Goal: Task Accomplishment & Management: Manage account settings

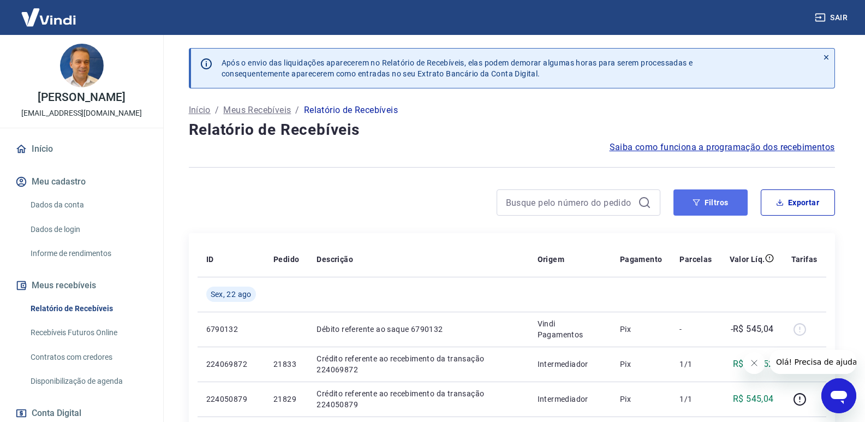
click at [695, 201] on icon "button" at bounding box center [696, 203] width 8 height 8
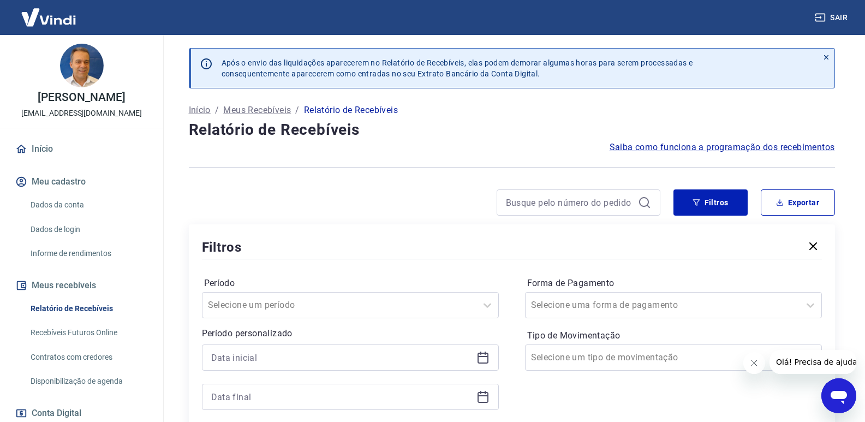
click at [484, 355] on icon at bounding box center [482, 357] width 13 height 13
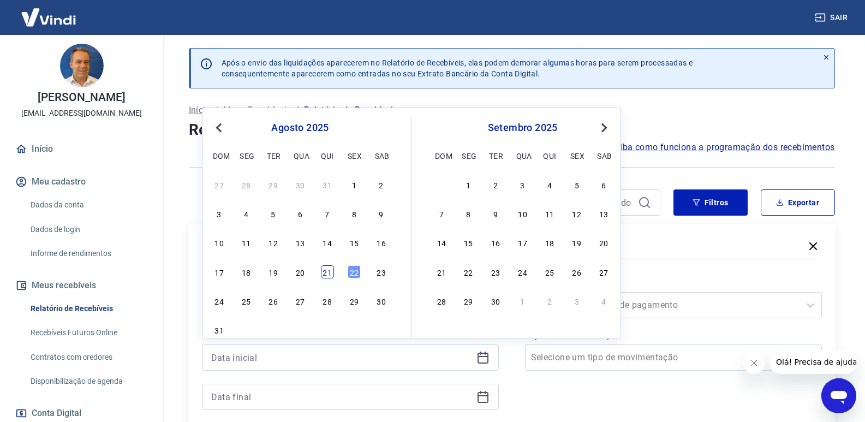
click at [327, 275] on div "21" at bounding box center [327, 271] width 13 height 13
type input "[DATE]"
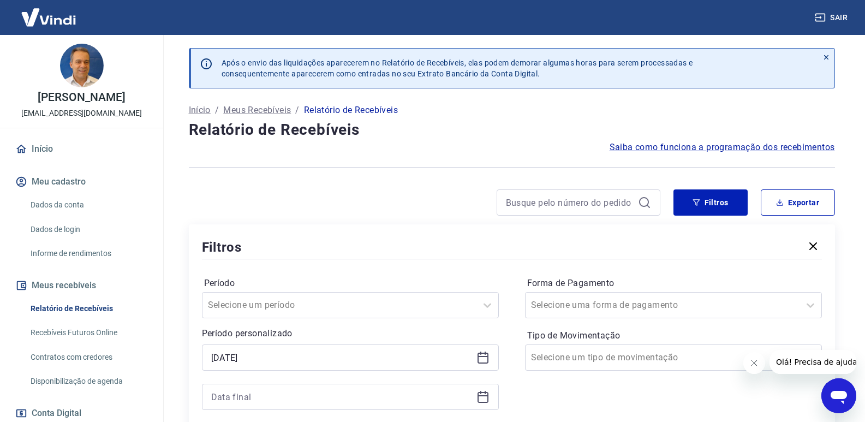
click at [488, 395] on icon at bounding box center [482, 396] width 13 height 13
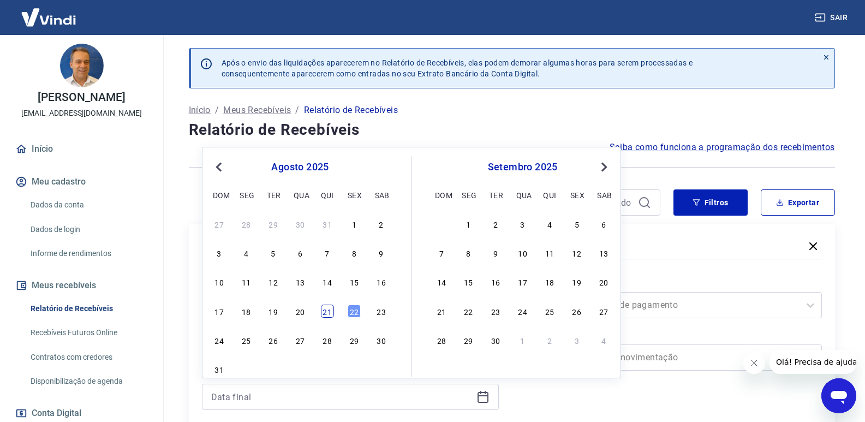
click at [330, 309] on div "21" at bounding box center [327, 310] width 13 height 13
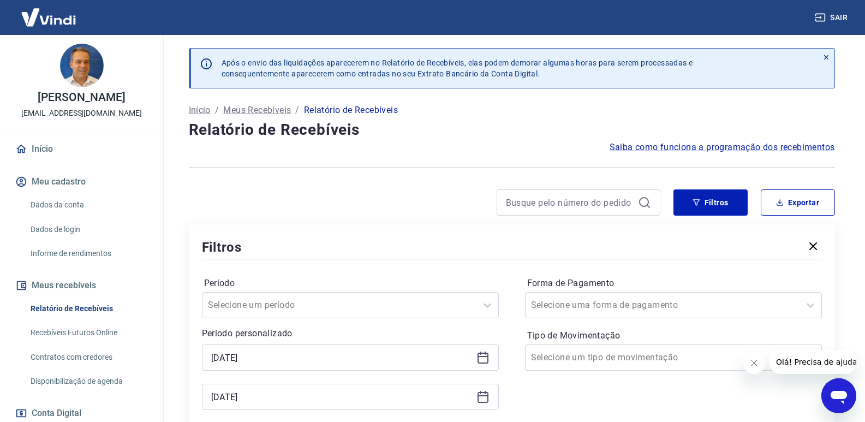
type input "[DATE]"
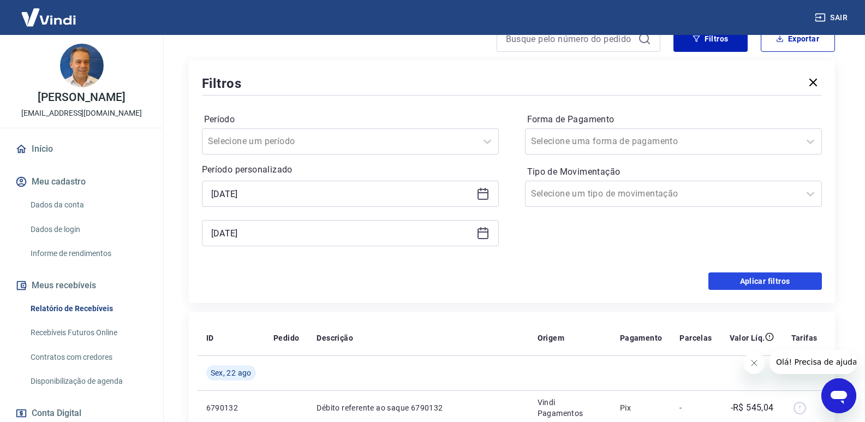
click at [745, 282] on button "Aplicar filtros" at bounding box center [764, 280] width 113 height 17
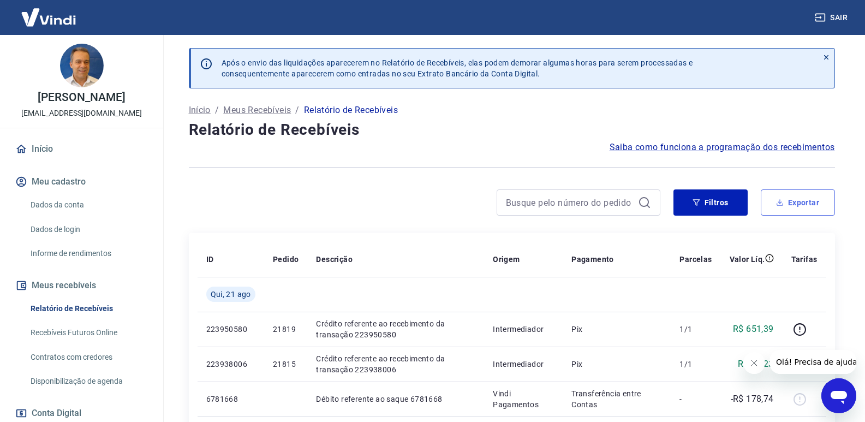
click at [814, 197] on button "Exportar" at bounding box center [797, 202] width 74 height 26
type input "[DATE]"
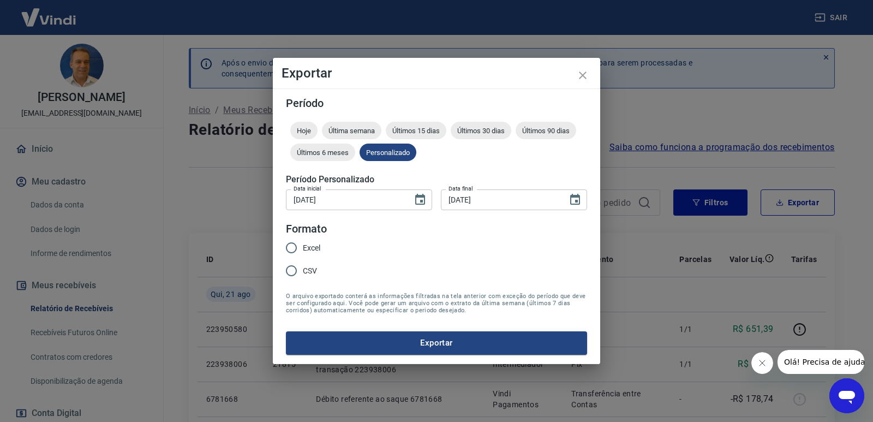
click at [295, 247] on input "Excel" at bounding box center [291, 247] width 23 height 23
radio input "true"
click at [386, 340] on button "Exportar" at bounding box center [436, 342] width 301 height 23
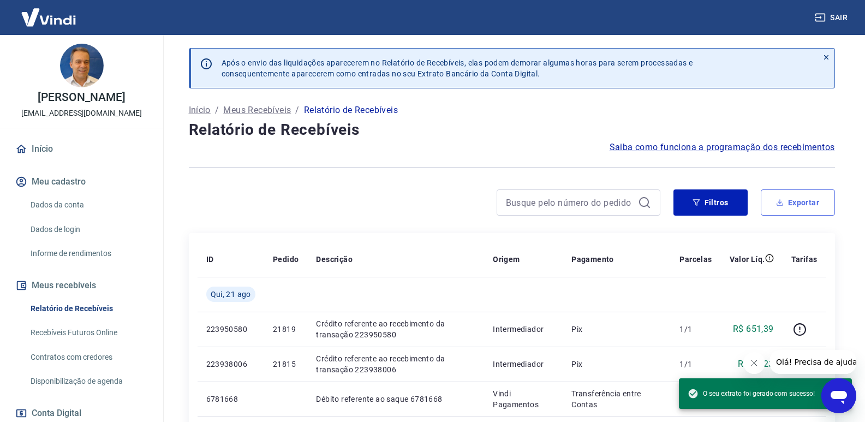
click at [810, 205] on button "Exportar" at bounding box center [797, 202] width 74 height 26
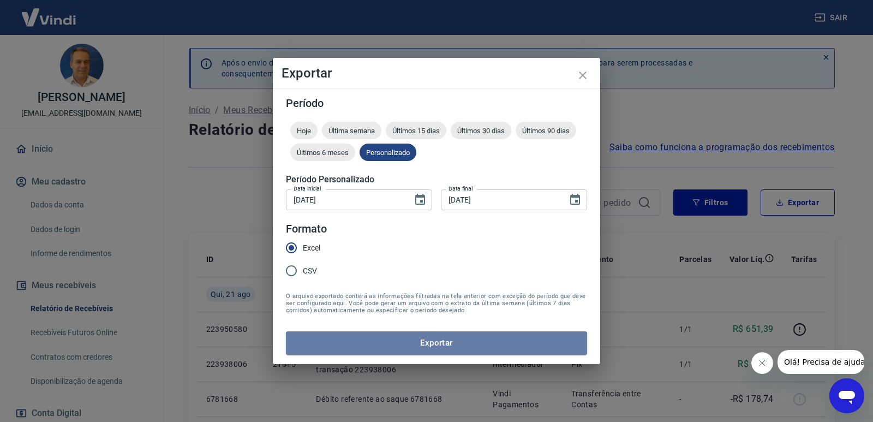
click at [382, 341] on button "Exportar" at bounding box center [436, 342] width 301 height 23
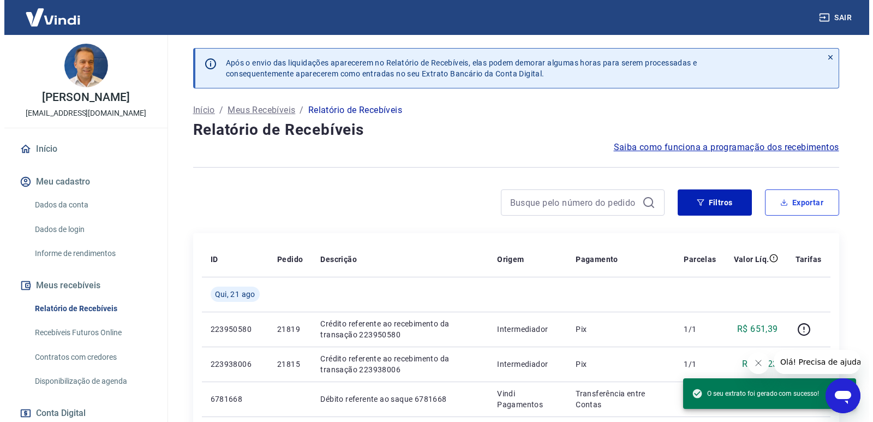
scroll to position [148, 0]
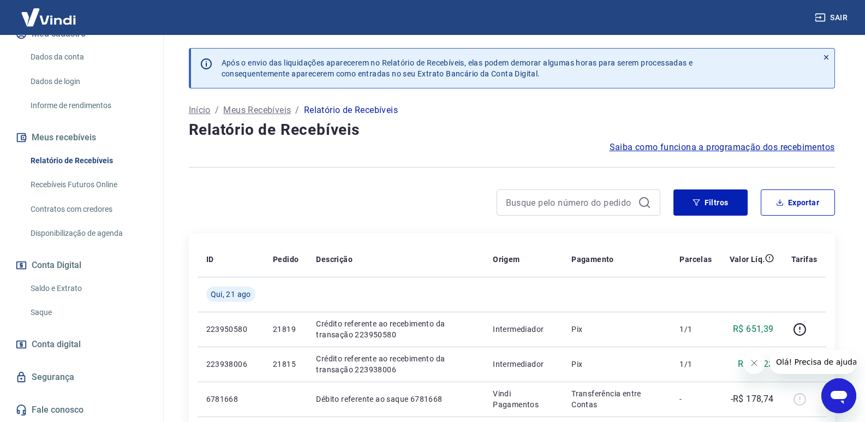
click at [41, 309] on link "Saque" at bounding box center [88, 312] width 124 height 22
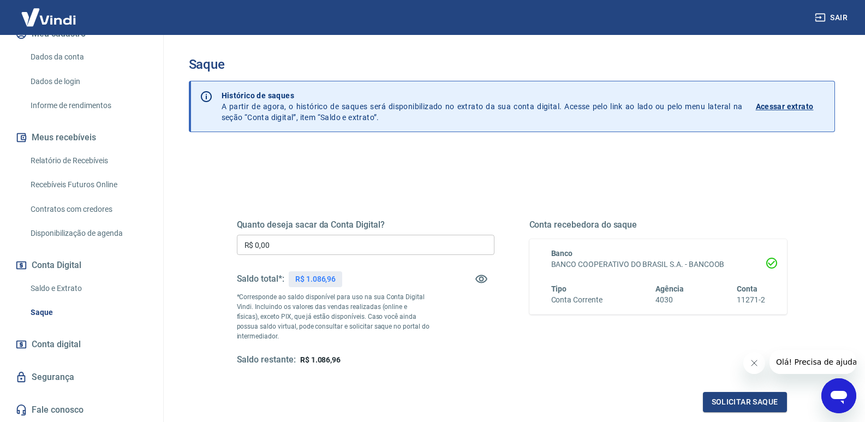
click at [325, 245] on input "R$ 0,00" at bounding box center [365, 245] width 257 height 20
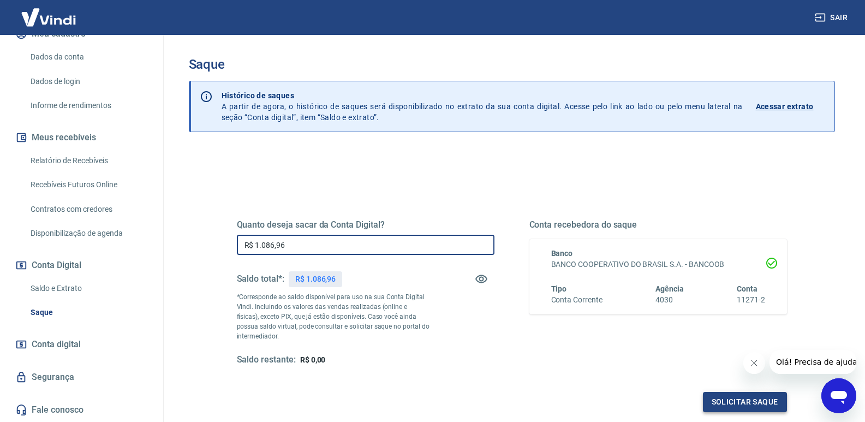
type input "R$ 1.086,96"
click at [759, 404] on button "Solicitar saque" at bounding box center [745, 402] width 84 height 20
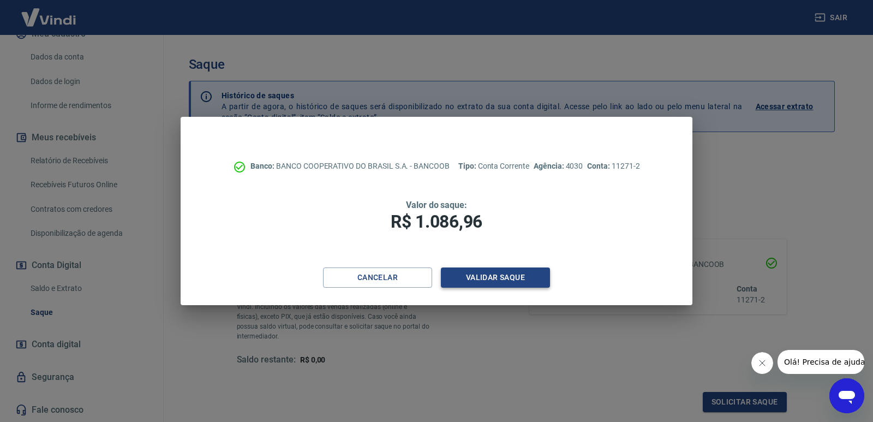
click at [516, 277] on button "Validar saque" at bounding box center [495, 277] width 109 height 20
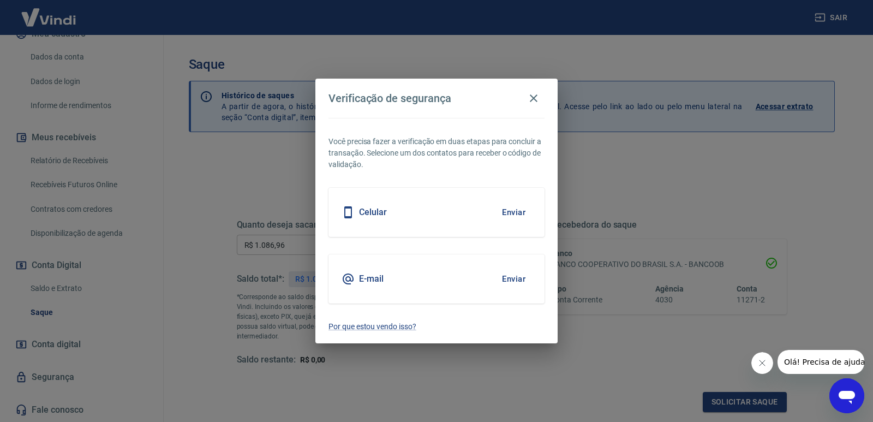
click at [516, 277] on button "Enviar" at bounding box center [513, 278] width 35 height 23
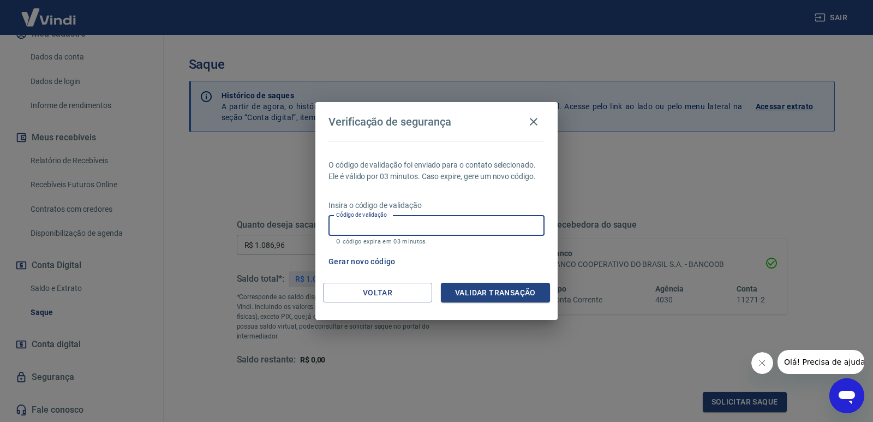
paste input "145315"
type input "145315"
click at [499, 292] on button "Validar transação" at bounding box center [495, 293] width 109 height 20
